Goal: Task Accomplishment & Management: Use online tool/utility

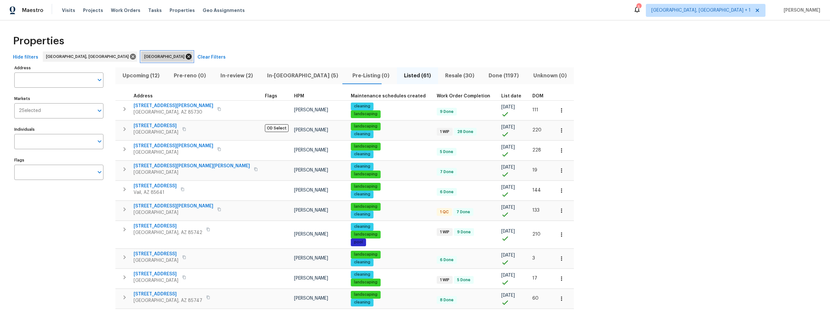
click at [186, 56] on icon at bounding box center [189, 57] width 6 height 6
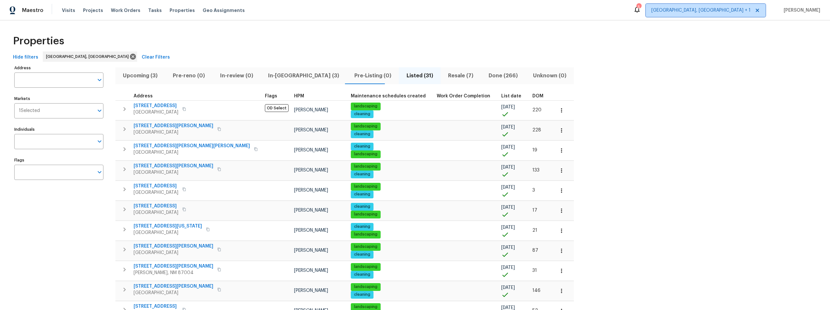
click at [742, 13] on span "Albuquerque, NM + 1" at bounding box center [700, 10] width 99 height 6
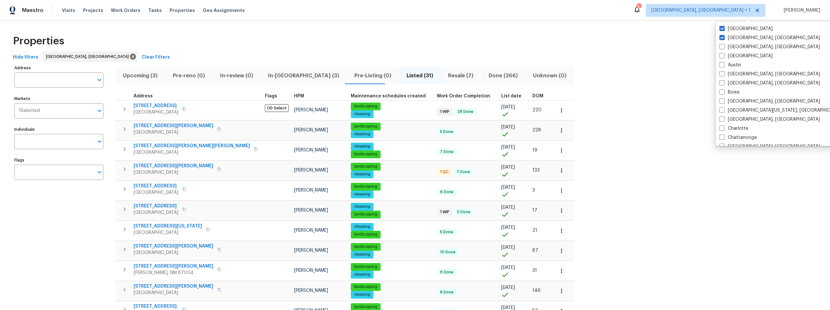
click at [722, 28] on span at bounding box center [721, 28] width 5 height 5
click at [722, 28] on input "Tucson" at bounding box center [721, 28] width 4 height 4
checkbox input "false"
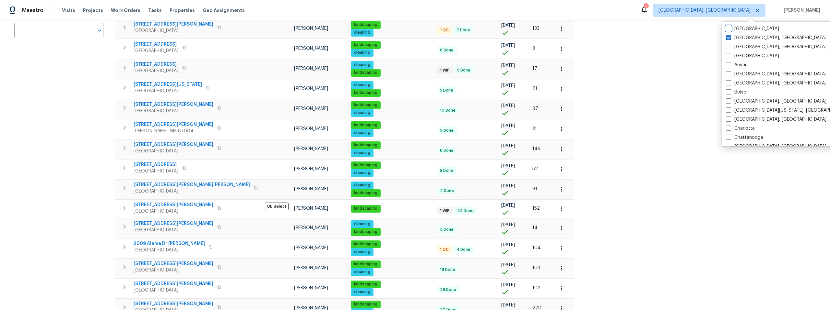
scroll to position [141, 0]
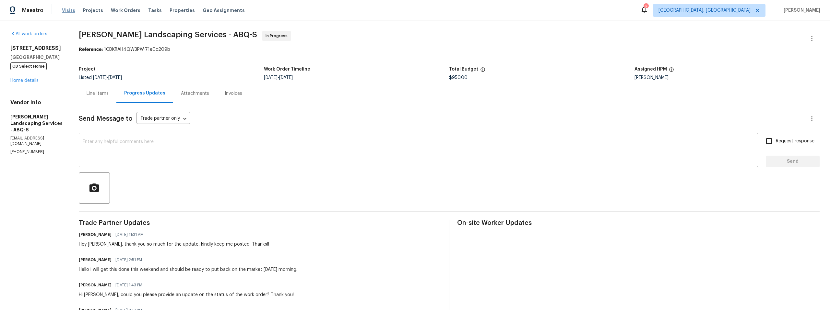
click at [66, 9] on span "Visits" at bounding box center [68, 10] width 13 height 6
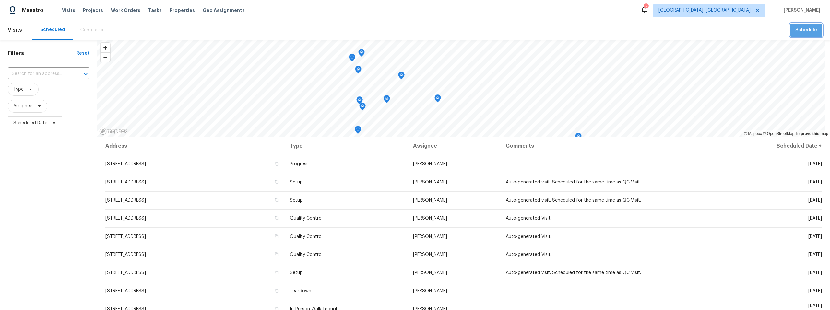
click at [798, 30] on span "Schedule" at bounding box center [806, 30] width 22 height 8
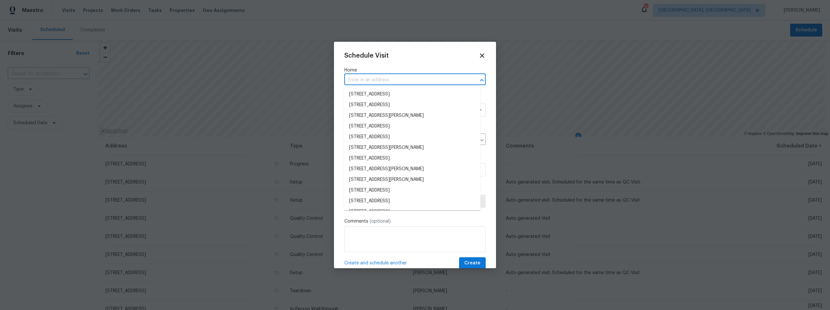
paste input "[STREET_ADDRESS][PERSON_NAME]"
type input "[STREET_ADDRESS][PERSON_NAME]"
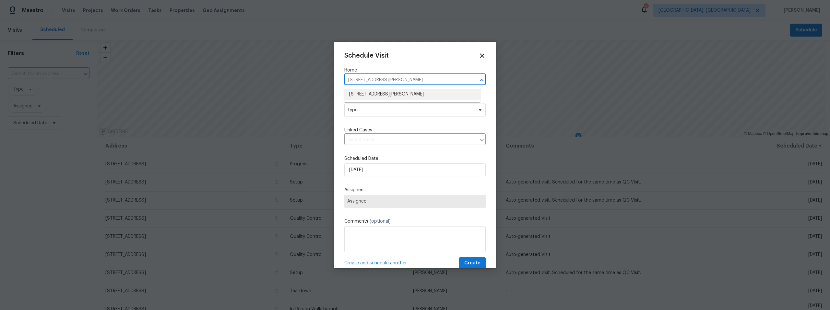
drag, startPoint x: 391, startPoint y: 94, endPoint x: 391, endPoint y: 98, distance: 3.9
click at [391, 94] on li "[STREET_ADDRESS][PERSON_NAME]" at bounding box center [412, 94] width 136 height 11
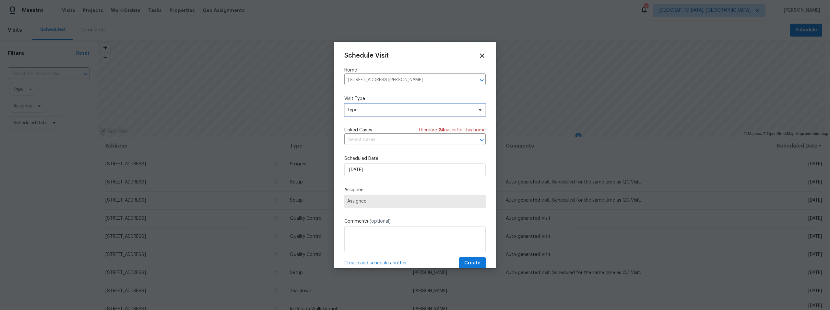
click at [385, 110] on span "Type" at bounding box center [410, 110] width 126 height 6
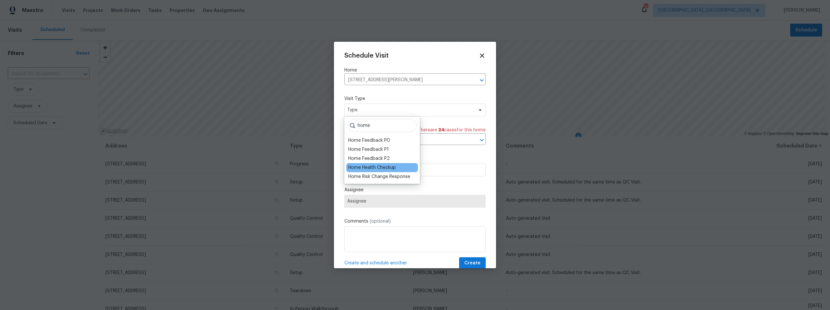
type input "home"
click at [372, 169] on div "Home Health Checkup" at bounding box center [372, 168] width 48 height 6
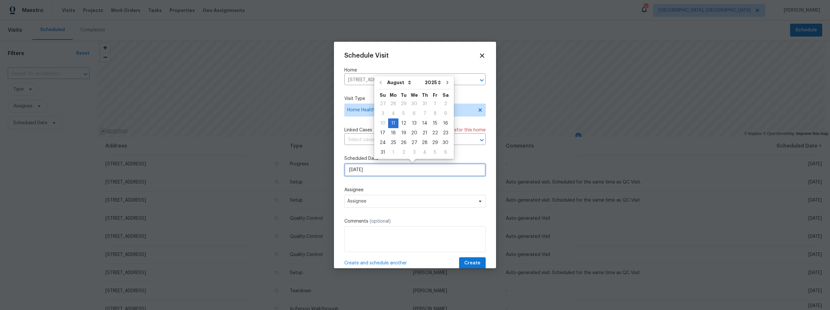
click at [376, 170] on input "[DATE]" at bounding box center [414, 170] width 141 height 13
click at [401, 123] on div "12" at bounding box center [403, 123] width 10 height 9
type input "[DATE]"
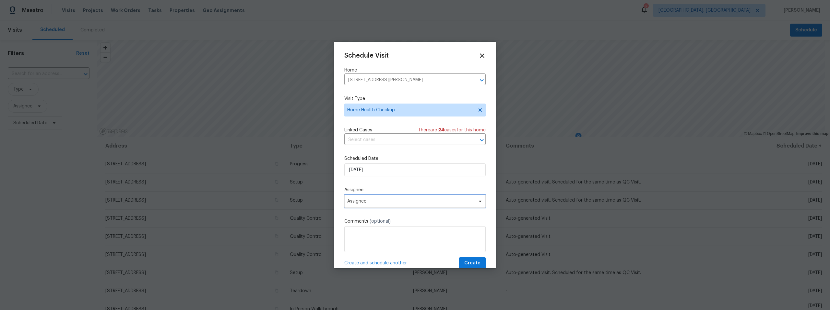
click at [380, 200] on span "Assignee" at bounding box center [410, 201] width 127 height 5
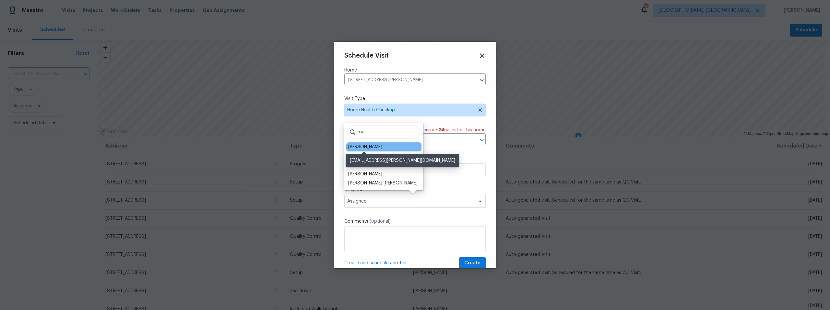
type input "mar"
click at [378, 146] on div "[PERSON_NAME]" at bounding box center [365, 147] width 34 height 6
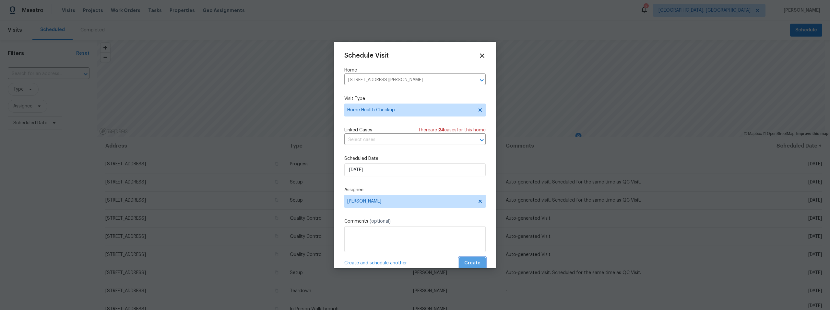
click at [470, 264] on span "Create" at bounding box center [472, 264] width 16 height 8
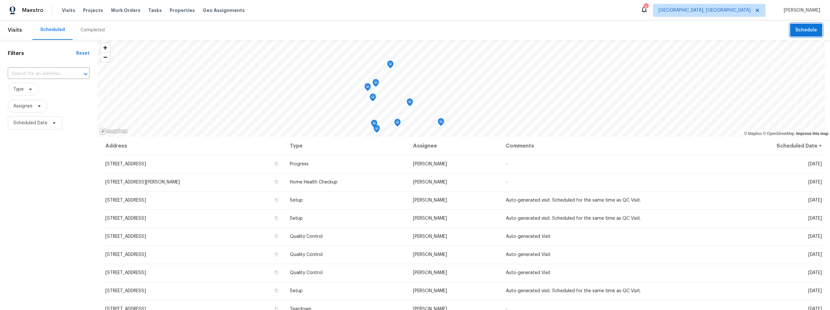
click at [800, 28] on span "Schedule" at bounding box center [806, 30] width 22 height 8
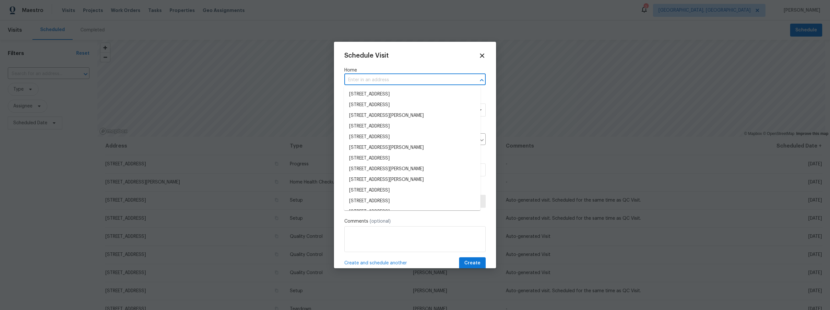
click at [378, 79] on input "text" at bounding box center [405, 80] width 123 height 10
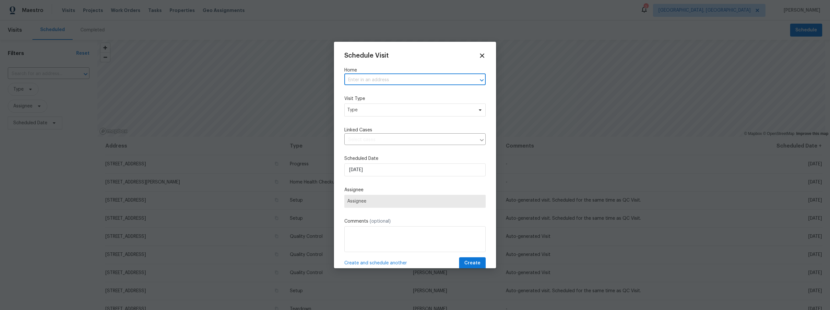
paste input "[STREET_ADDRESS]"
type input "[STREET_ADDRESS]"
click at [377, 94] on li "[STREET_ADDRESS]" at bounding box center [412, 94] width 136 height 11
click at [378, 110] on span "Type" at bounding box center [410, 110] width 126 height 6
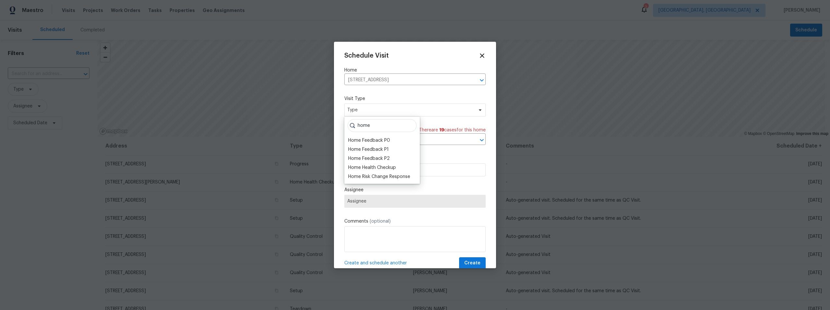
type input "home"
click at [363, 168] on div "Home Health Checkup" at bounding box center [372, 168] width 48 height 6
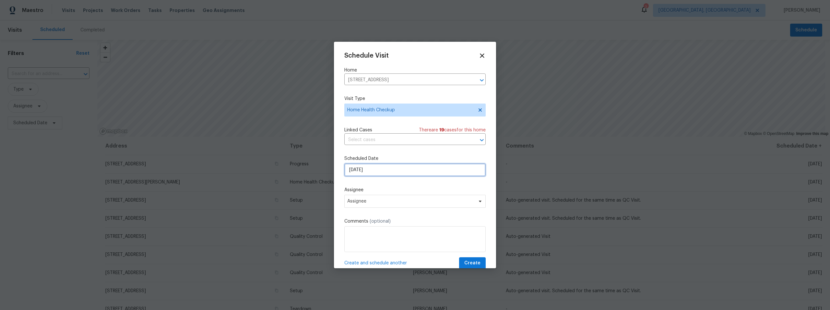
drag, startPoint x: 380, startPoint y: 172, endPoint x: 385, endPoint y: 173, distance: 4.9
click at [380, 172] on input "[DATE]" at bounding box center [414, 170] width 141 height 13
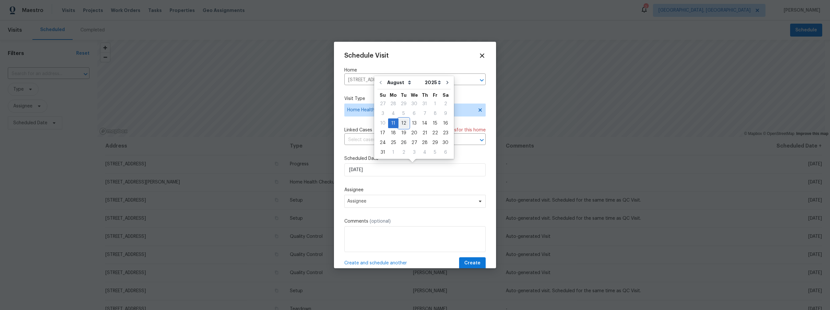
click at [401, 121] on div "12" at bounding box center [403, 123] width 10 height 9
type input "[DATE]"
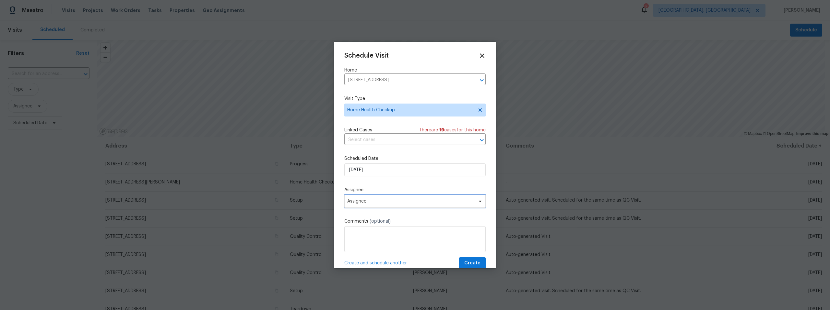
click at [373, 202] on span "Assignee" at bounding box center [410, 201] width 127 height 5
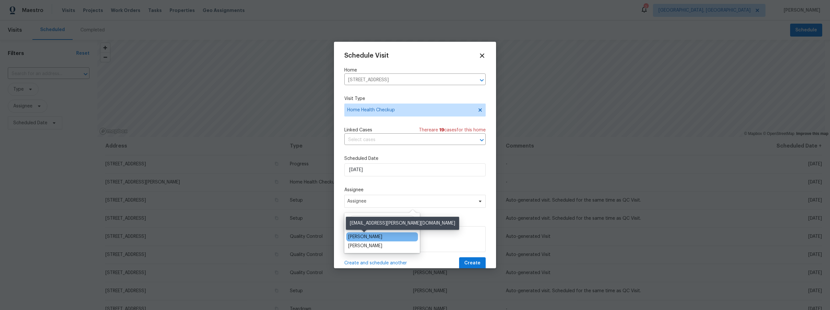
type input "mark"
click at [368, 236] on div "[PERSON_NAME]" at bounding box center [365, 237] width 34 height 6
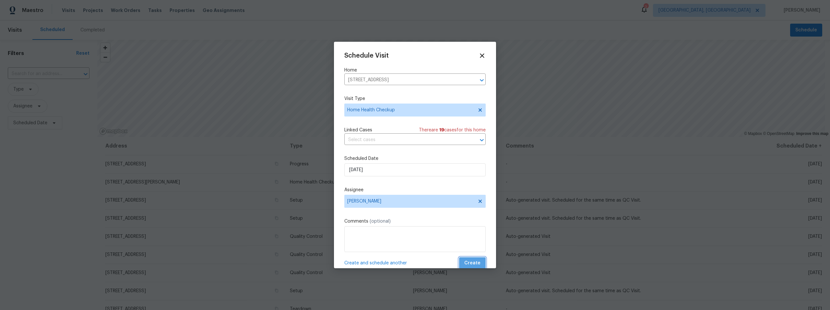
drag, startPoint x: 471, startPoint y: 262, endPoint x: 468, endPoint y: 262, distance: 3.4
click at [471, 262] on span "Create" at bounding box center [472, 264] width 16 height 8
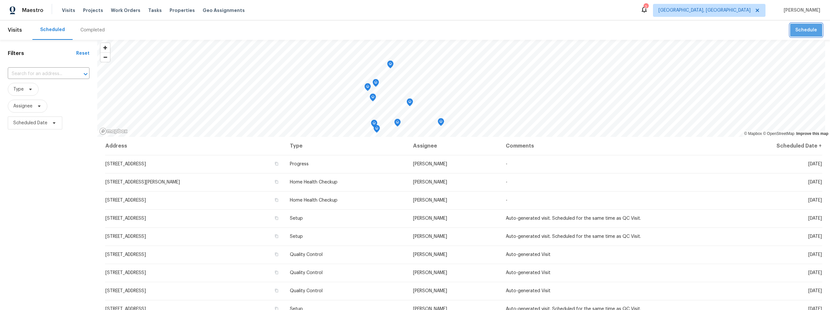
click at [801, 28] on span "Schedule" at bounding box center [806, 30] width 22 height 8
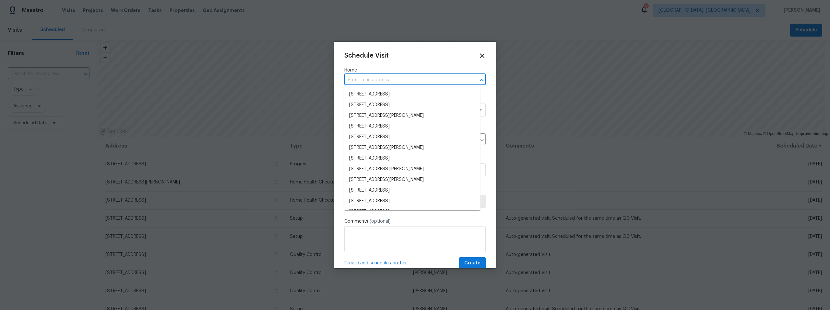
paste input "[STREET_ADDRESS][PERSON_NAME]"
type input "[STREET_ADDRESS][PERSON_NAME]"
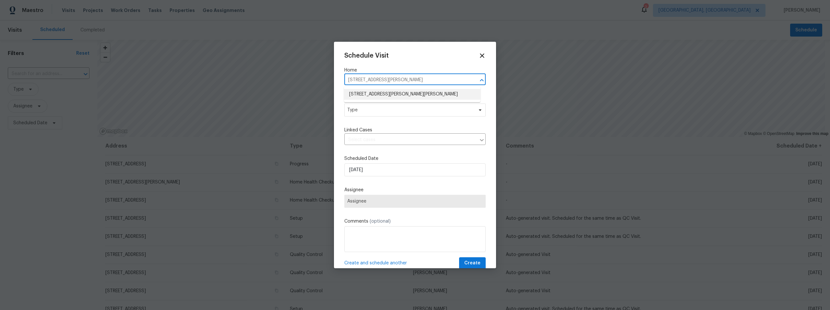
click at [380, 92] on li "[STREET_ADDRESS][PERSON_NAME][PERSON_NAME]" at bounding box center [412, 94] width 136 height 11
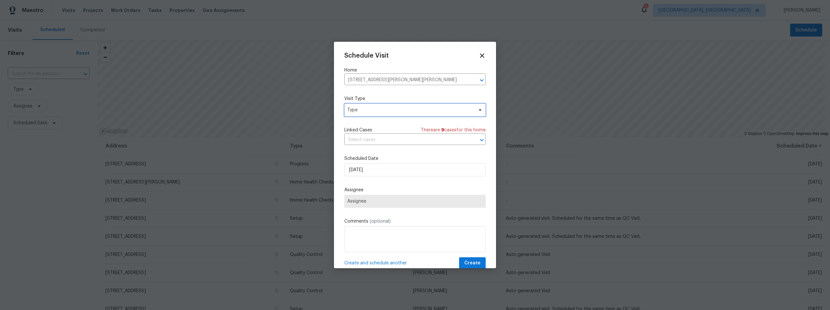
click at [377, 111] on span "Type" at bounding box center [410, 110] width 126 height 6
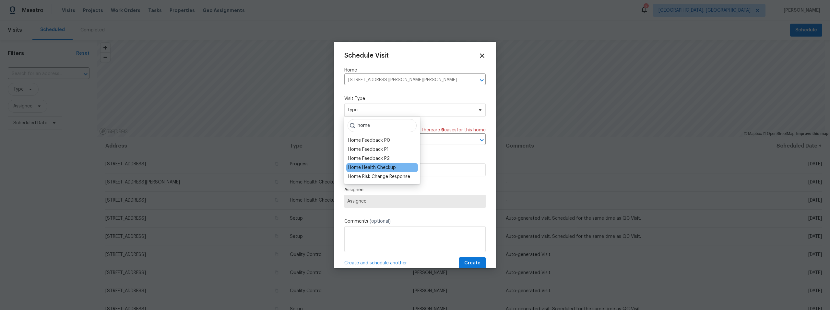
type input "home"
click at [377, 170] on div "Home Health Checkup" at bounding box center [372, 168] width 48 height 6
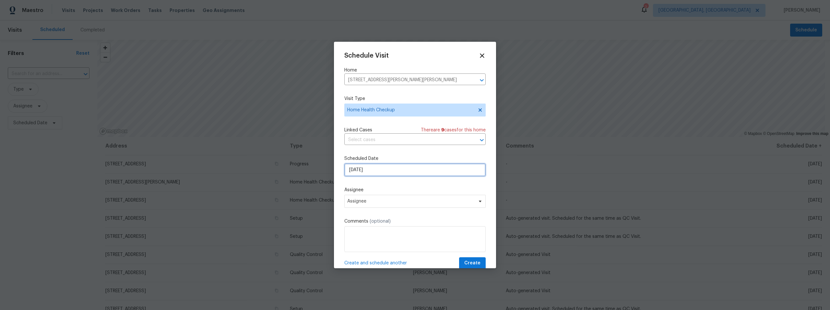
click at [373, 170] on input "[DATE]" at bounding box center [414, 170] width 141 height 13
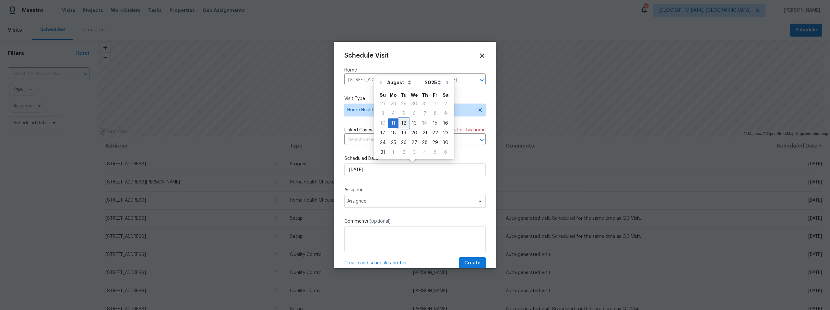
drag, startPoint x: 402, startPoint y: 123, endPoint x: 400, endPoint y: 131, distance: 8.0
click at [402, 123] on div "12" at bounding box center [403, 123] width 10 height 9
type input "[DATE]"
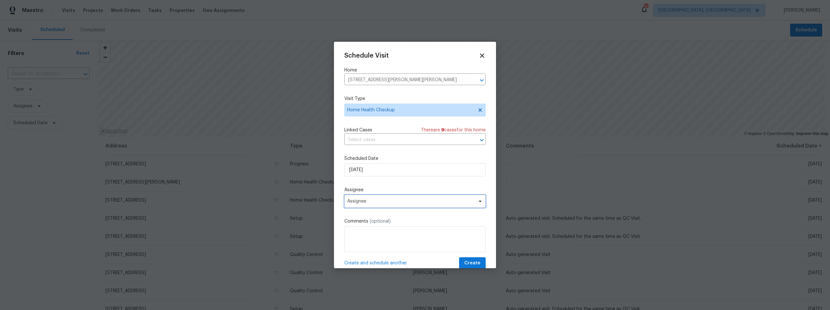
click at [384, 201] on span "Assignee" at bounding box center [410, 201] width 127 height 5
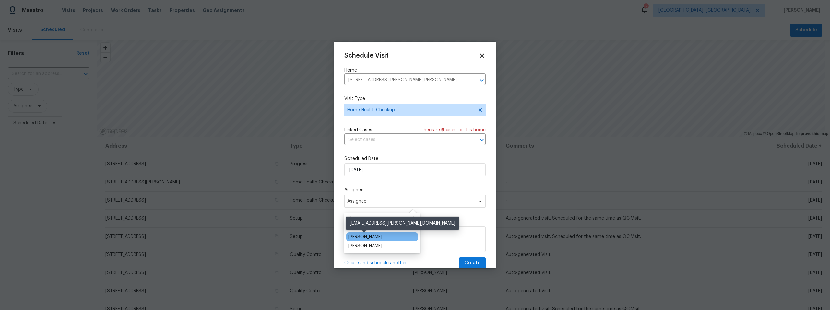
type input "mark"
click at [369, 236] on div "[PERSON_NAME]" at bounding box center [365, 237] width 34 height 6
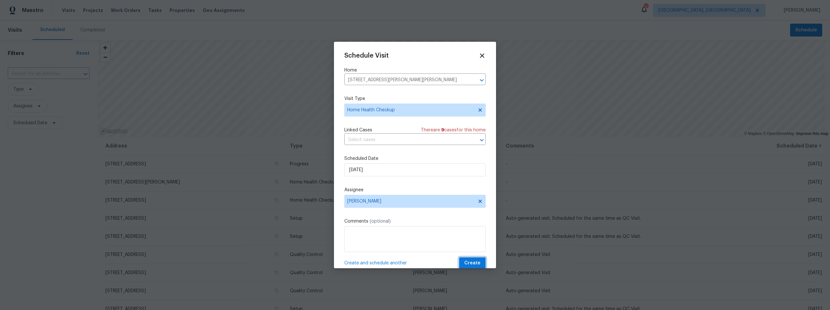
click at [471, 265] on span "Create" at bounding box center [472, 264] width 16 height 8
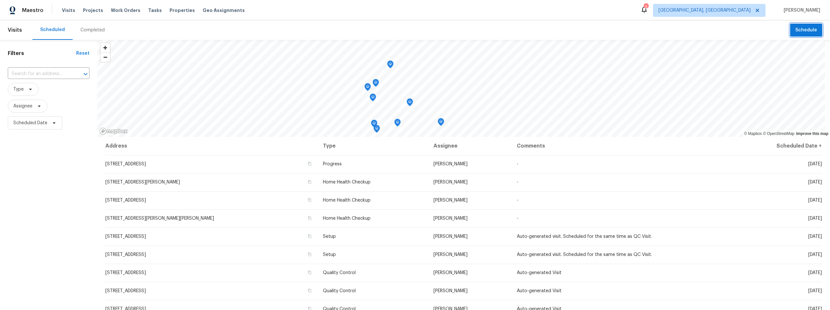
click at [796, 31] on span "Schedule" at bounding box center [806, 30] width 22 height 8
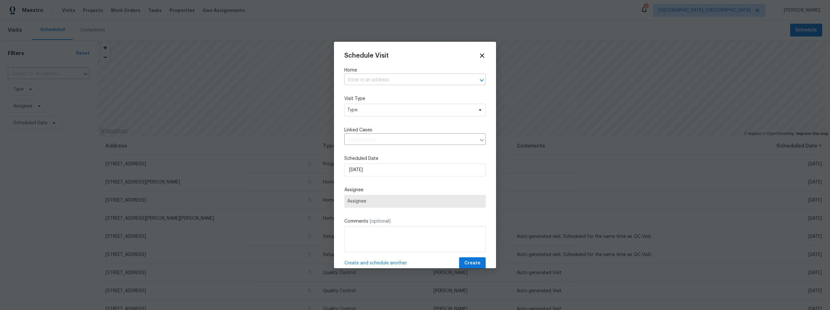
click at [369, 77] on input "text" at bounding box center [405, 80] width 123 height 10
paste input "[STREET_ADDRESS]"
type input "[STREET_ADDRESS]"
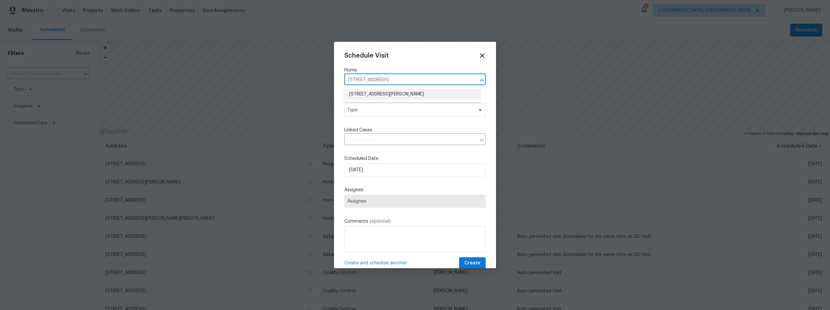
click at [387, 92] on li "[STREET_ADDRESS][PERSON_NAME]" at bounding box center [412, 94] width 136 height 11
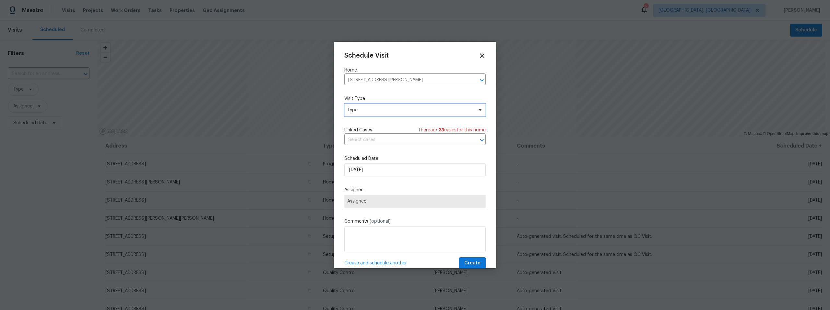
click at [381, 108] on span "Type" at bounding box center [410, 110] width 126 height 6
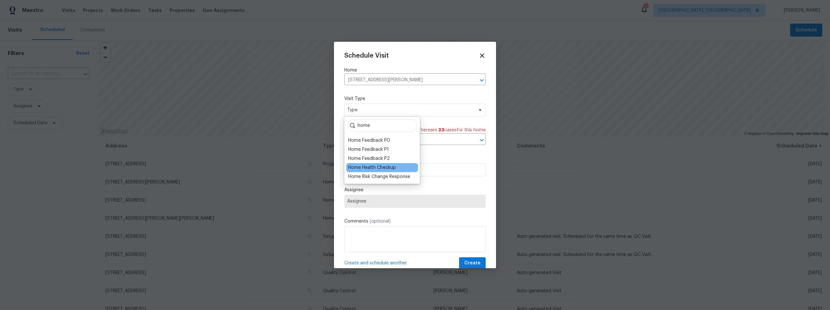
type input "home"
click at [382, 167] on div "Home Health Checkup" at bounding box center [372, 168] width 48 height 6
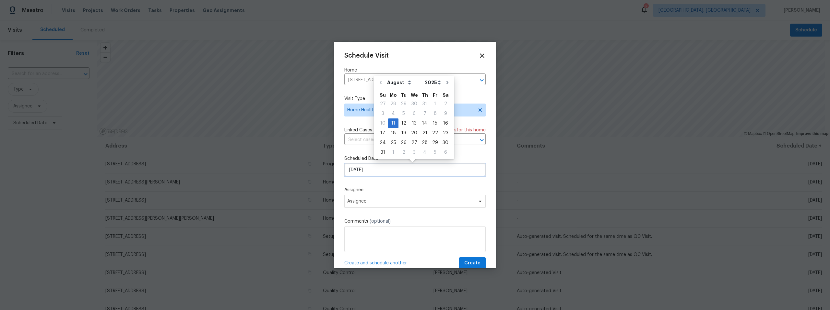
click at [381, 168] on input "[DATE]" at bounding box center [414, 170] width 141 height 13
click at [402, 122] on div "12" at bounding box center [403, 123] width 10 height 9
type input "[DATE]"
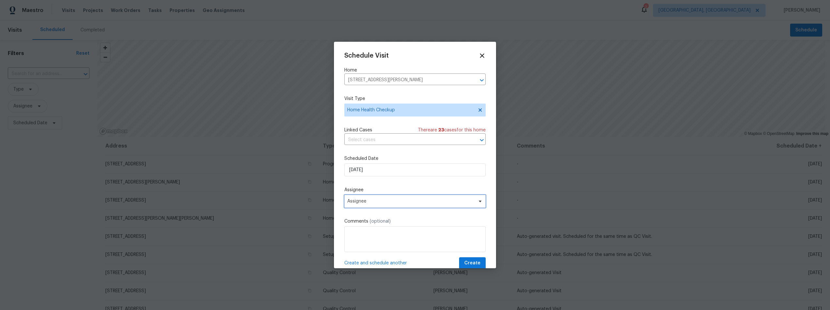
click at [379, 202] on span "Assignee" at bounding box center [410, 201] width 127 height 5
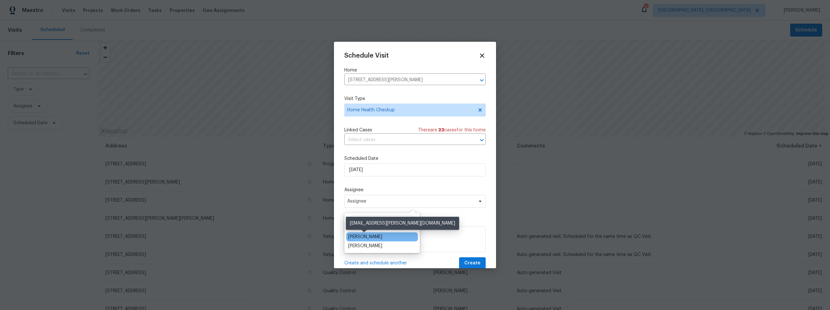
type input "mark"
click at [367, 234] on div "[PERSON_NAME]" at bounding box center [365, 237] width 34 height 6
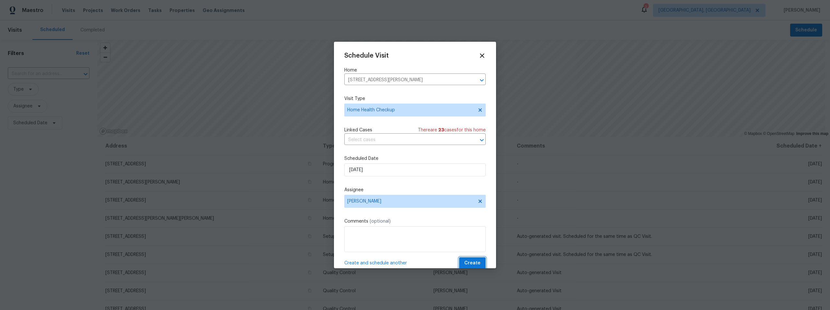
click at [464, 263] on span "Create" at bounding box center [472, 264] width 16 height 8
